Goal: Transaction & Acquisition: Purchase product/service

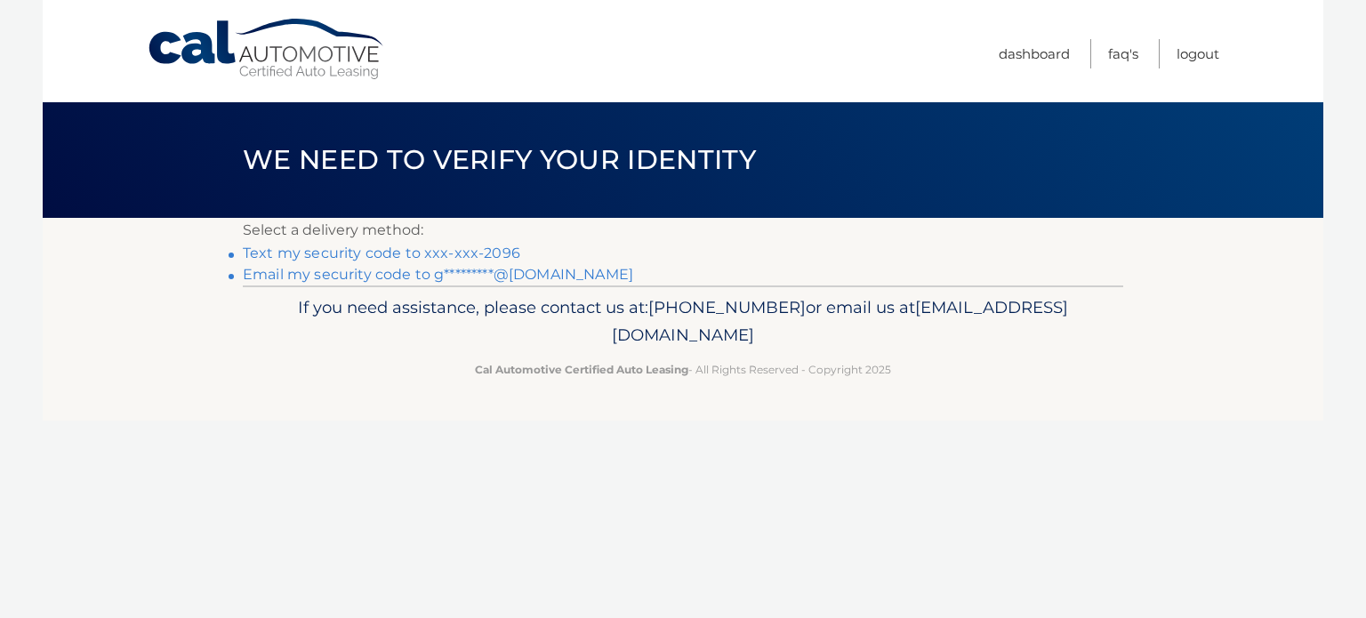
click at [301, 255] on link "Text my security code to xxx-xxx-2096" at bounding box center [382, 253] width 278 height 17
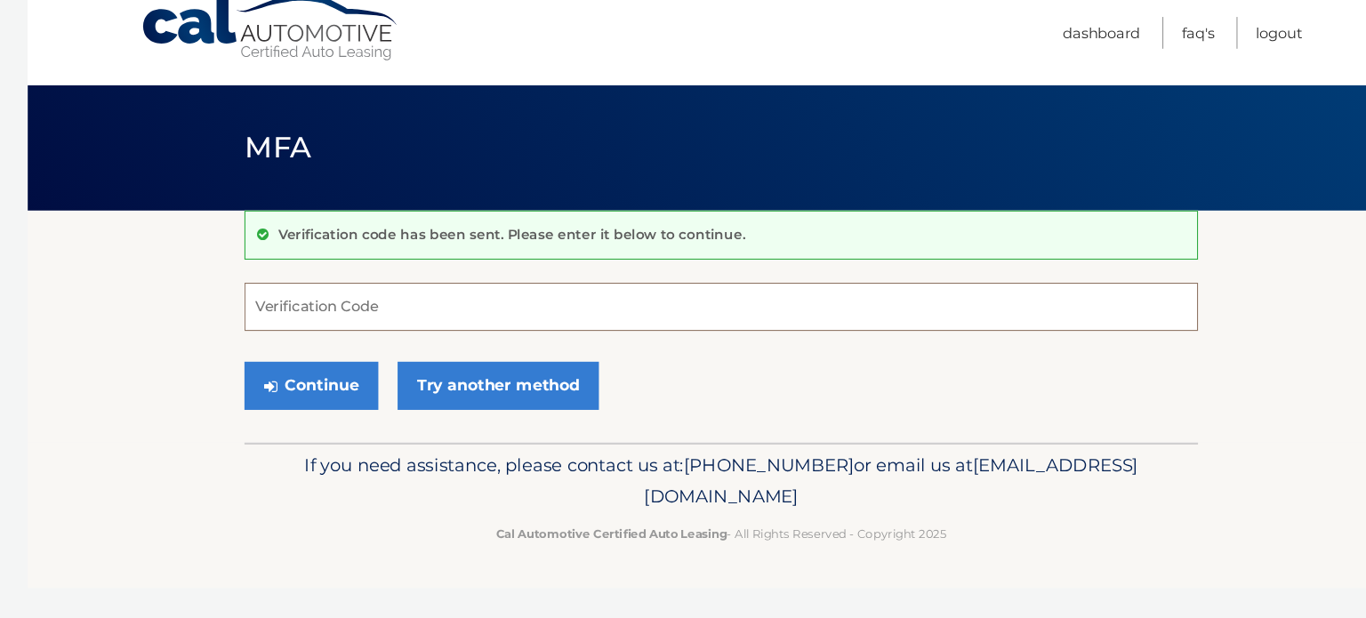
click at [383, 299] on input "Verification Code" at bounding box center [683, 307] width 881 height 44
type input "879838"
click at [312, 373] on button "Continue" at bounding box center [305, 380] width 124 height 44
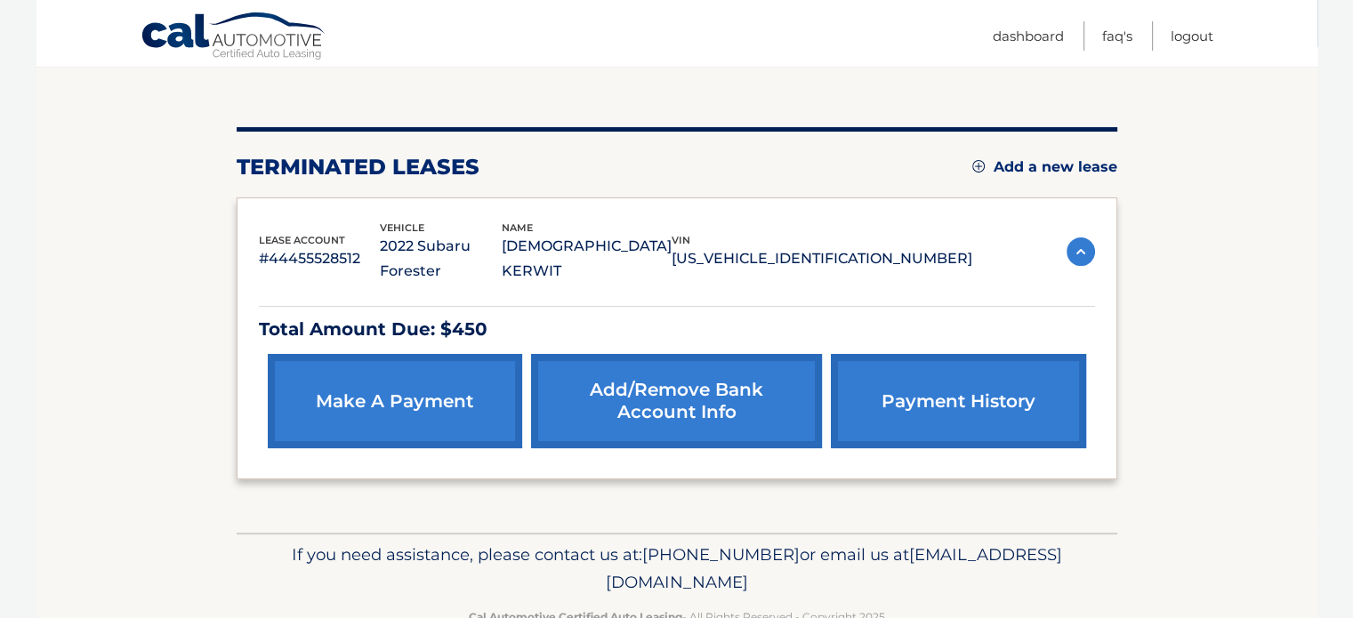
scroll to position [193, 0]
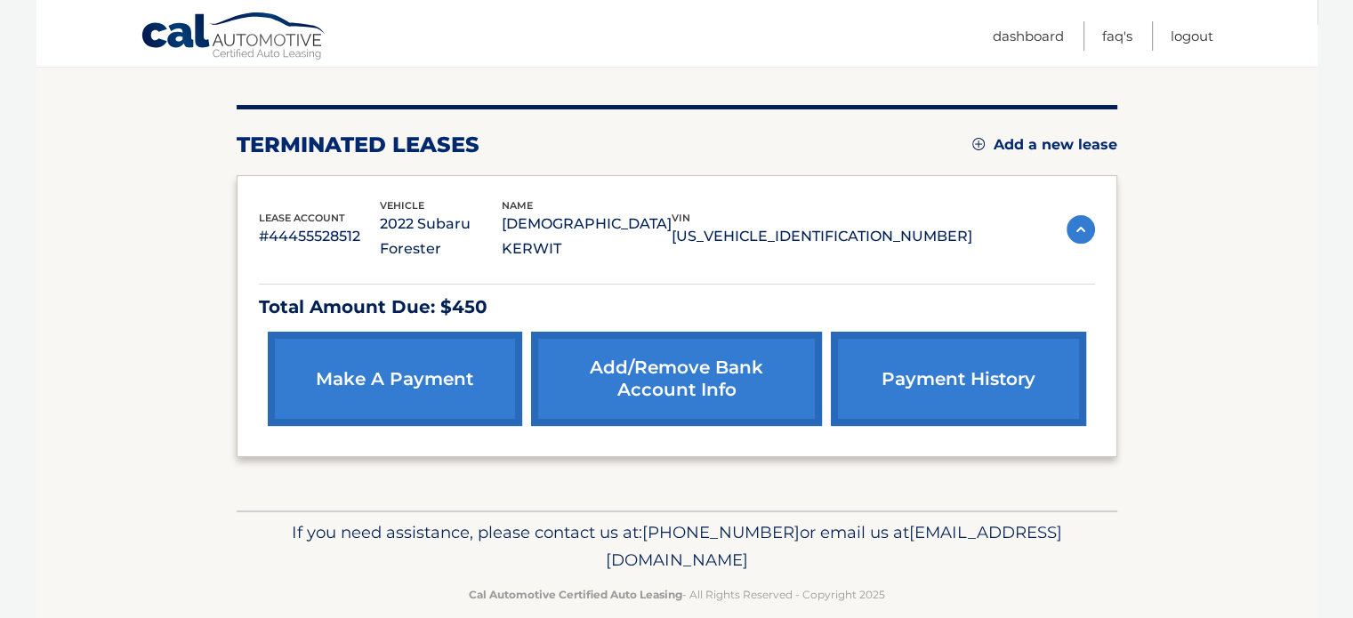
click at [393, 358] on link "make a payment" at bounding box center [395, 379] width 254 height 94
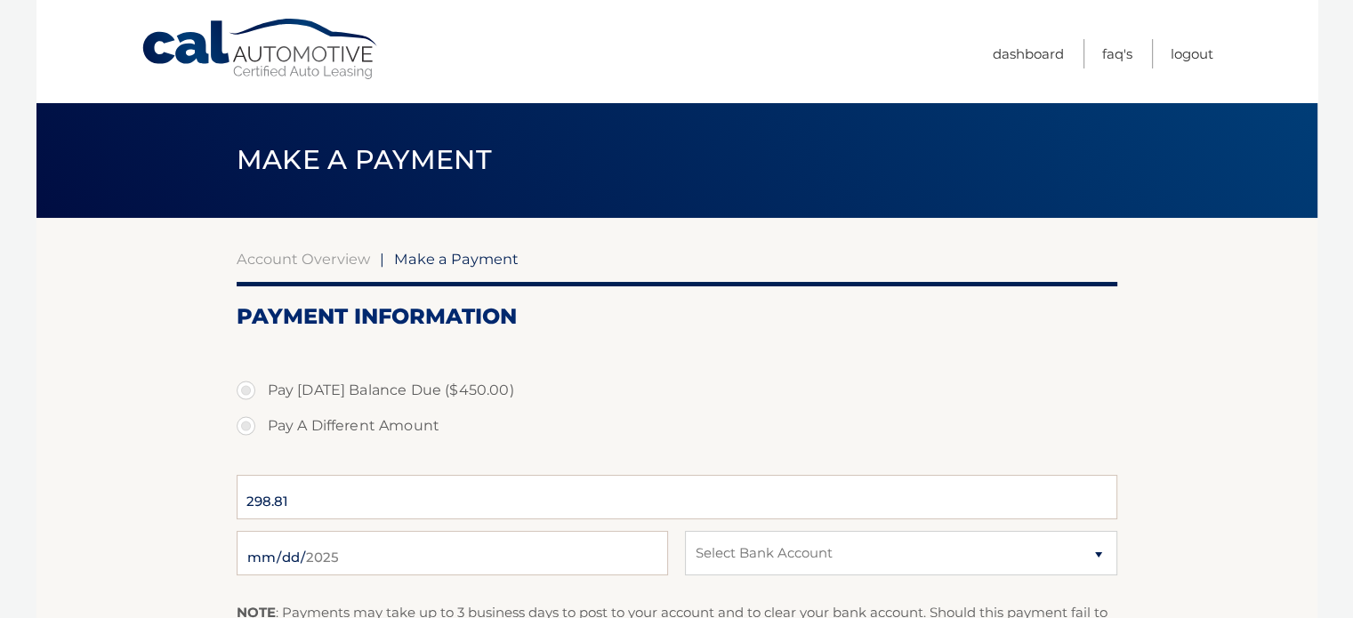
select select "MmFkYzQ2NDUtNWU3Mi00YzY4LTk1YmEtY2RjZjMzZTNlODhl"
click at [247, 390] on label "Pay Today's Balance Due ($450.00)" at bounding box center [677, 391] width 881 height 36
click at [247, 390] on input "Pay Today's Balance Due ($450.00)" at bounding box center [253, 387] width 18 height 28
radio input "true"
type input "450.00"
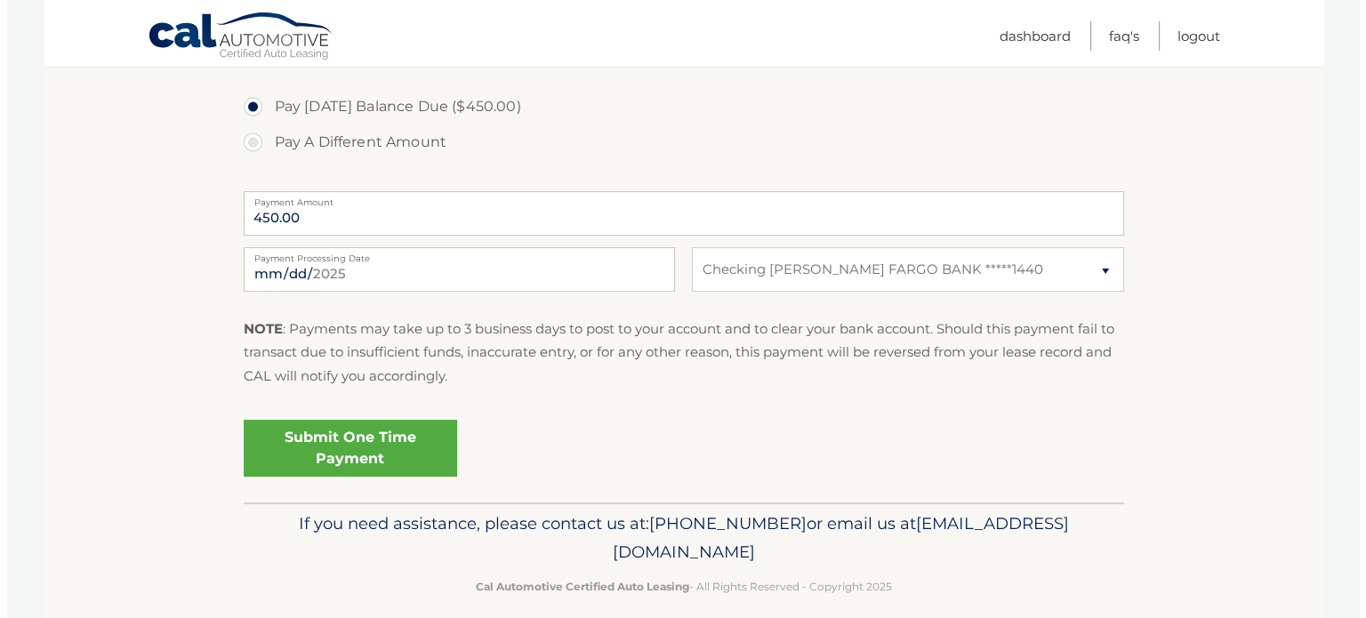
scroll to position [295, 0]
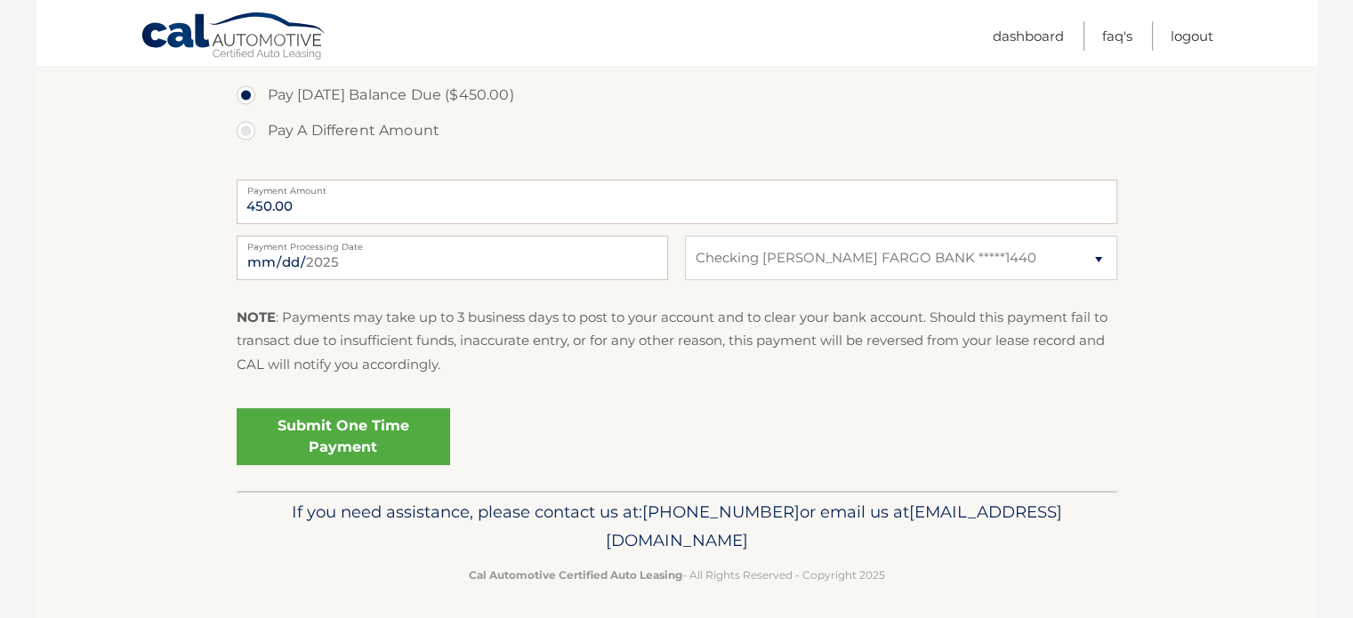
click at [386, 440] on link "Submit One Time Payment" at bounding box center [343, 436] width 213 height 57
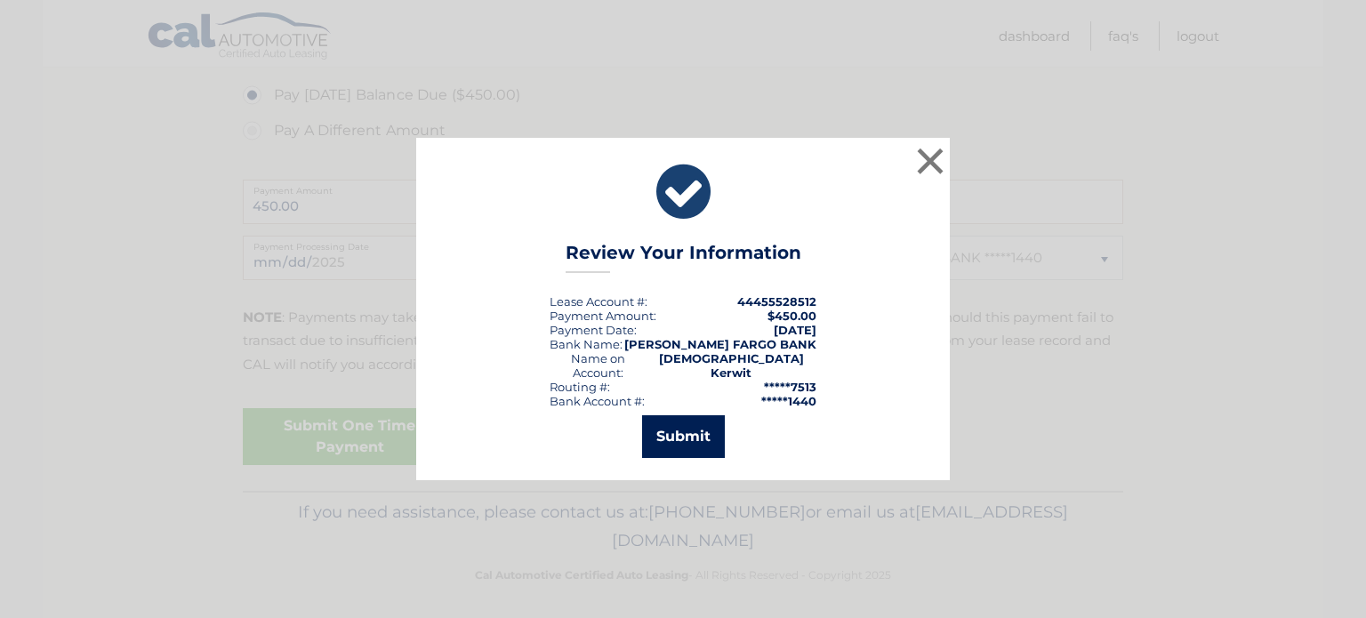
click at [664, 425] on button "Submit" at bounding box center [683, 436] width 83 height 43
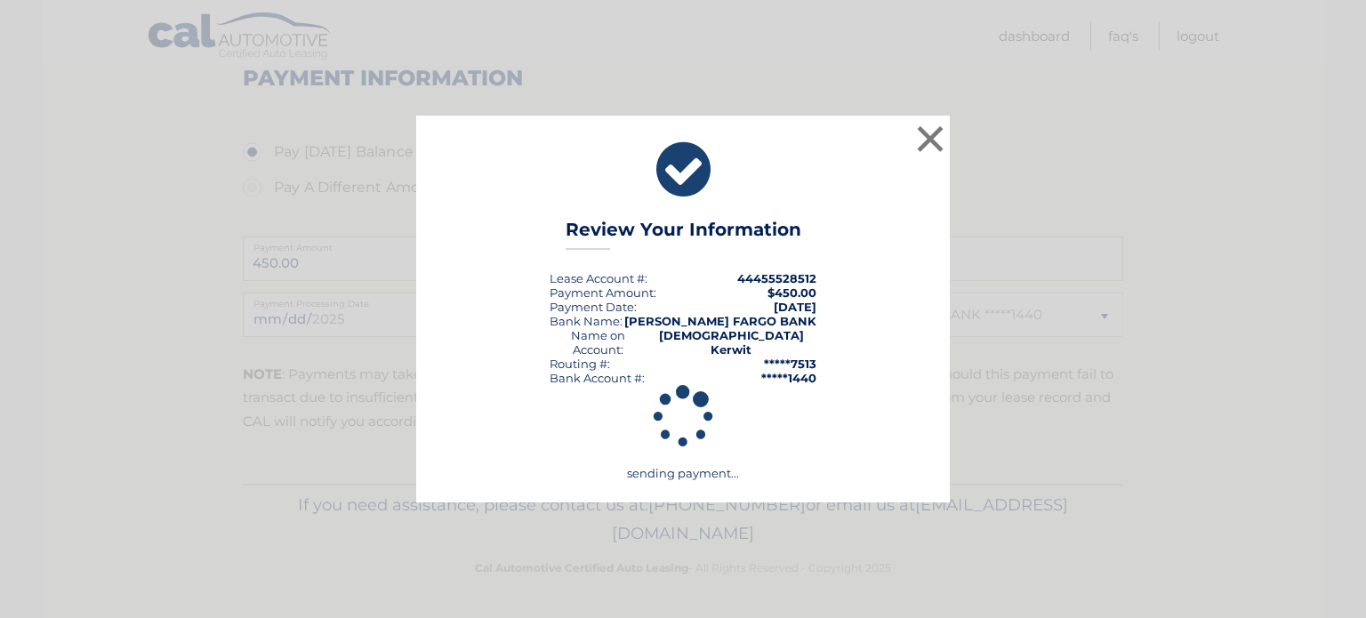
scroll to position [238, 0]
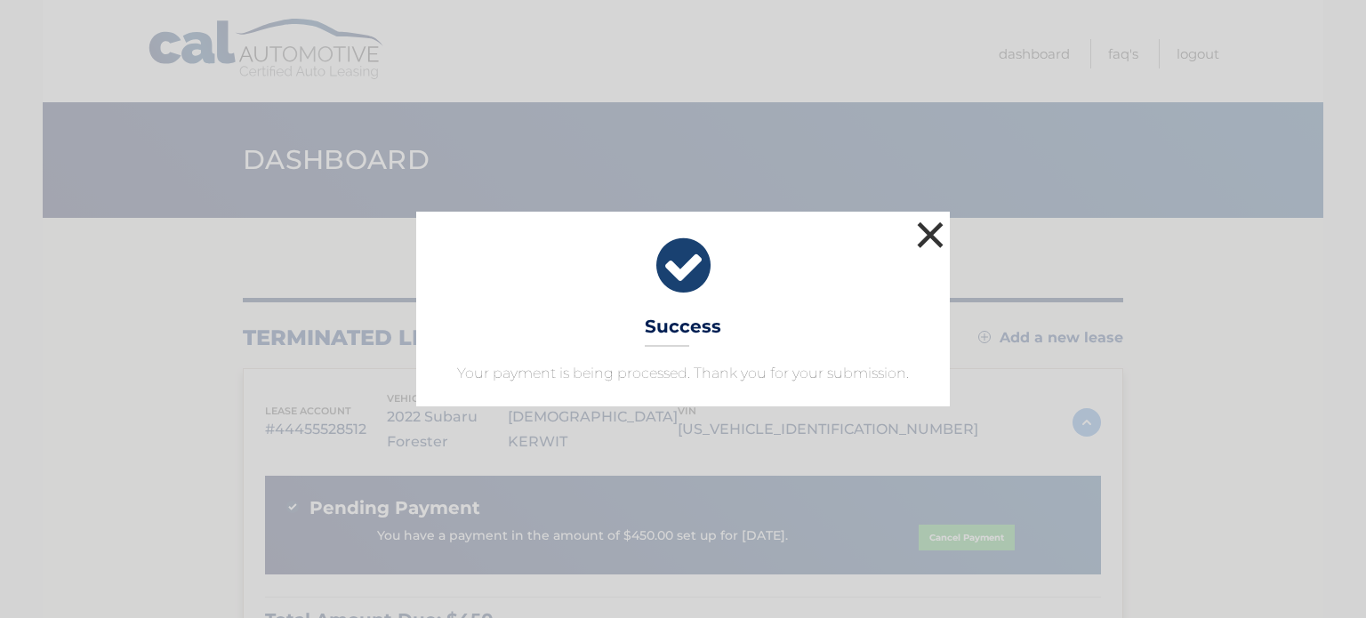
click at [929, 230] on button "×" at bounding box center [931, 235] width 36 height 36
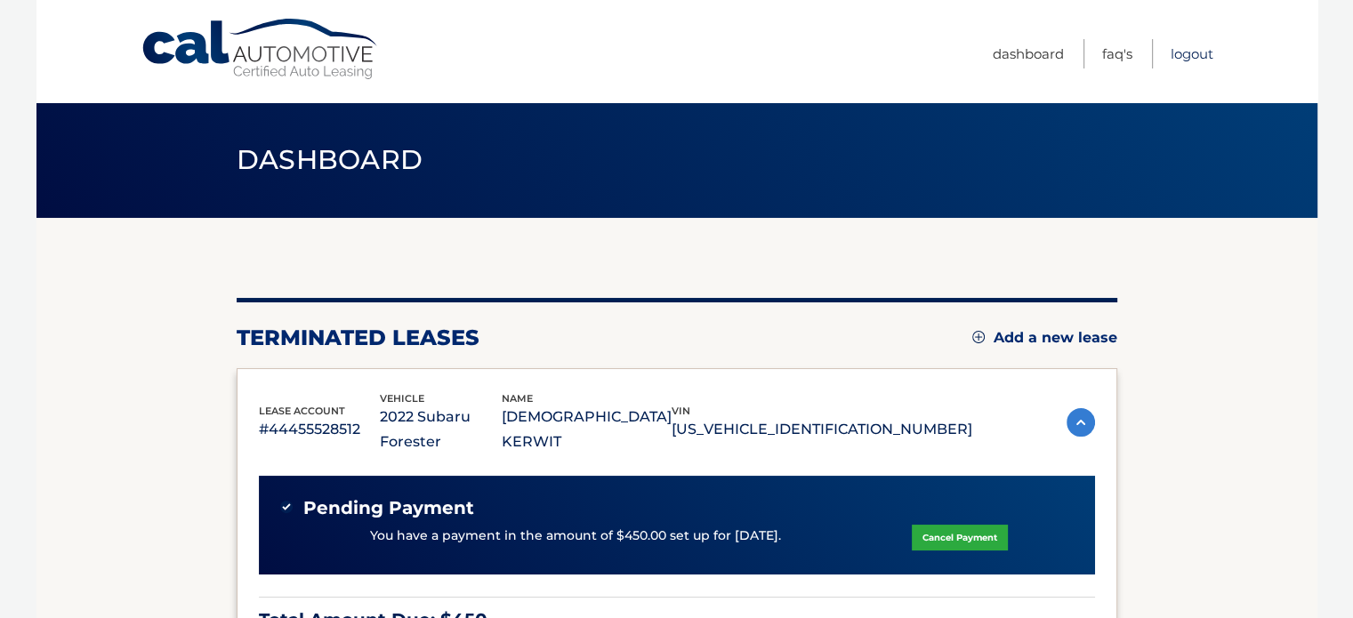
click at [1195, 54] on link "Logout" at bounding box center [1192, 53] width 43 height 29
